Goal: Task Accomplishment & Management: Manage account settings

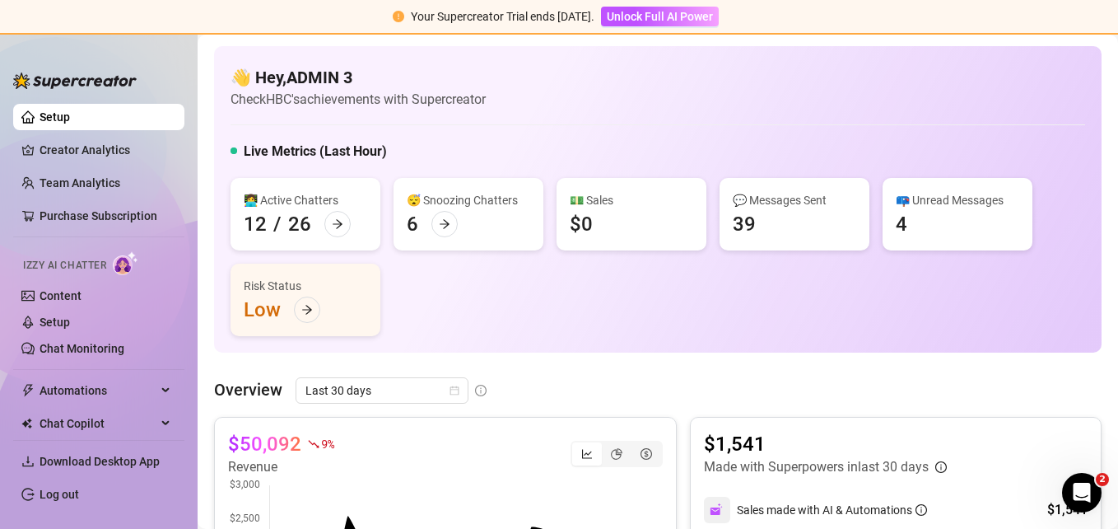
click at [79, 494] on link "Log out" at bounding box center [60, 494] width 40 height 13
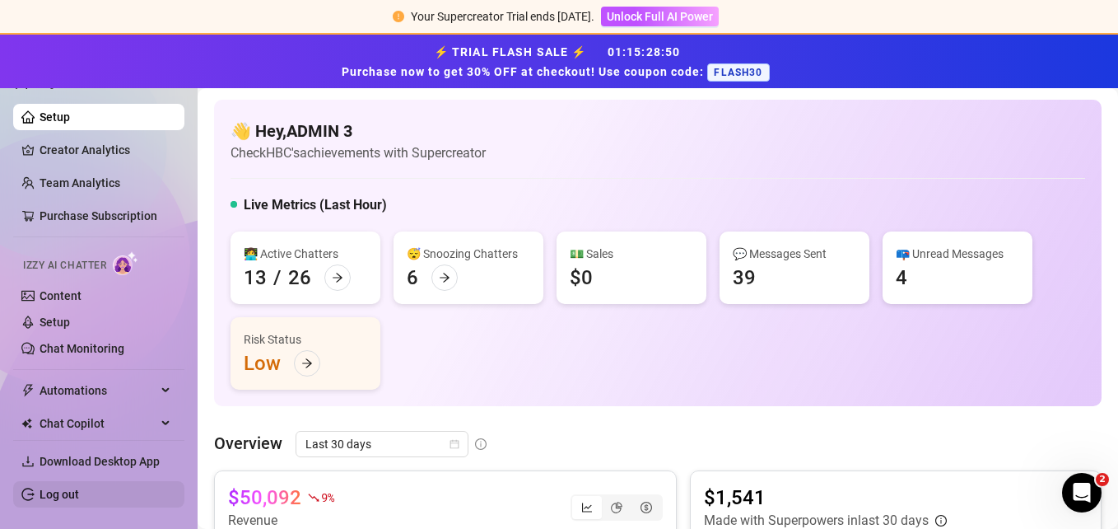
click at [79, 491] on link "Log out" at bounding box center [60, 494] width 40 height 13
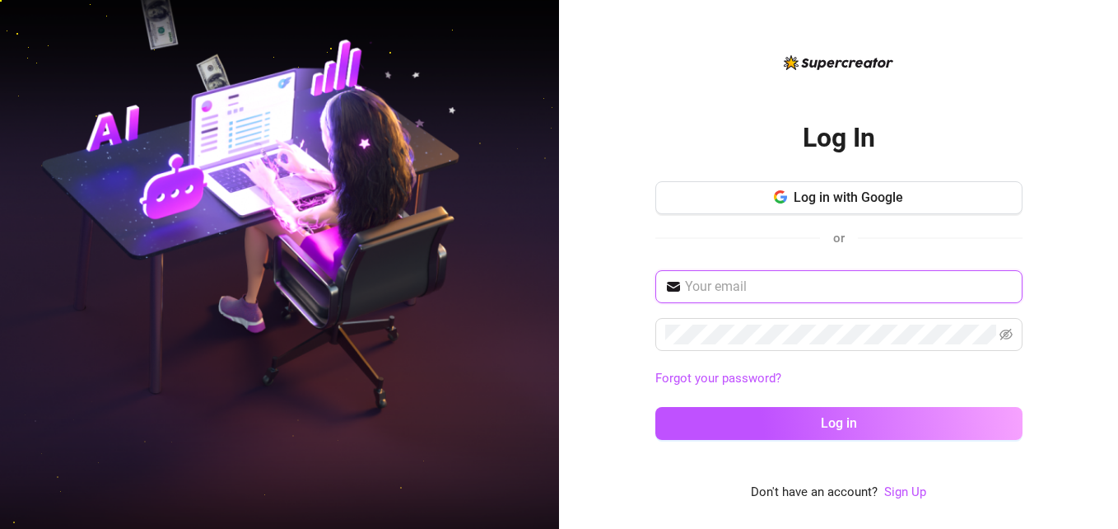
click at [862, 290] on input "text" at bounding box center [849, 287] width 328 height 20
type input "[EMAIL_ADDRESS][DOMAIN_NAME]"
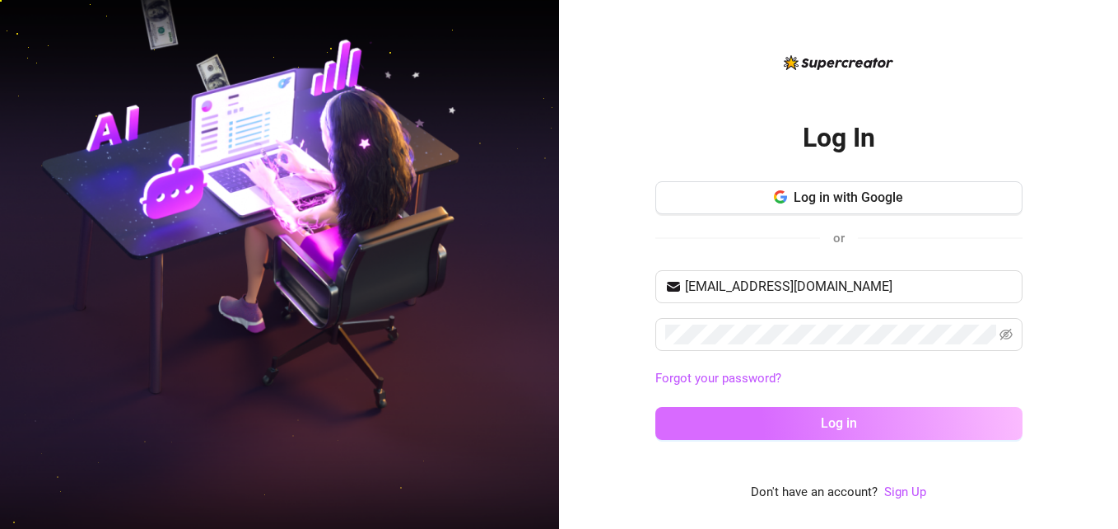
click at [787, 423] on button "Log in" at bounding box center [839, 423] width 367 height 33
